Goal: Task Accomplishment & Management: Use online tool/utility

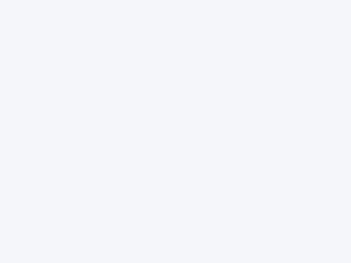
click at [175, 132] on div at bounding box center [175, 131] width 351 height 263
